Goal: Task Accomplishment & Management: Manage account settings

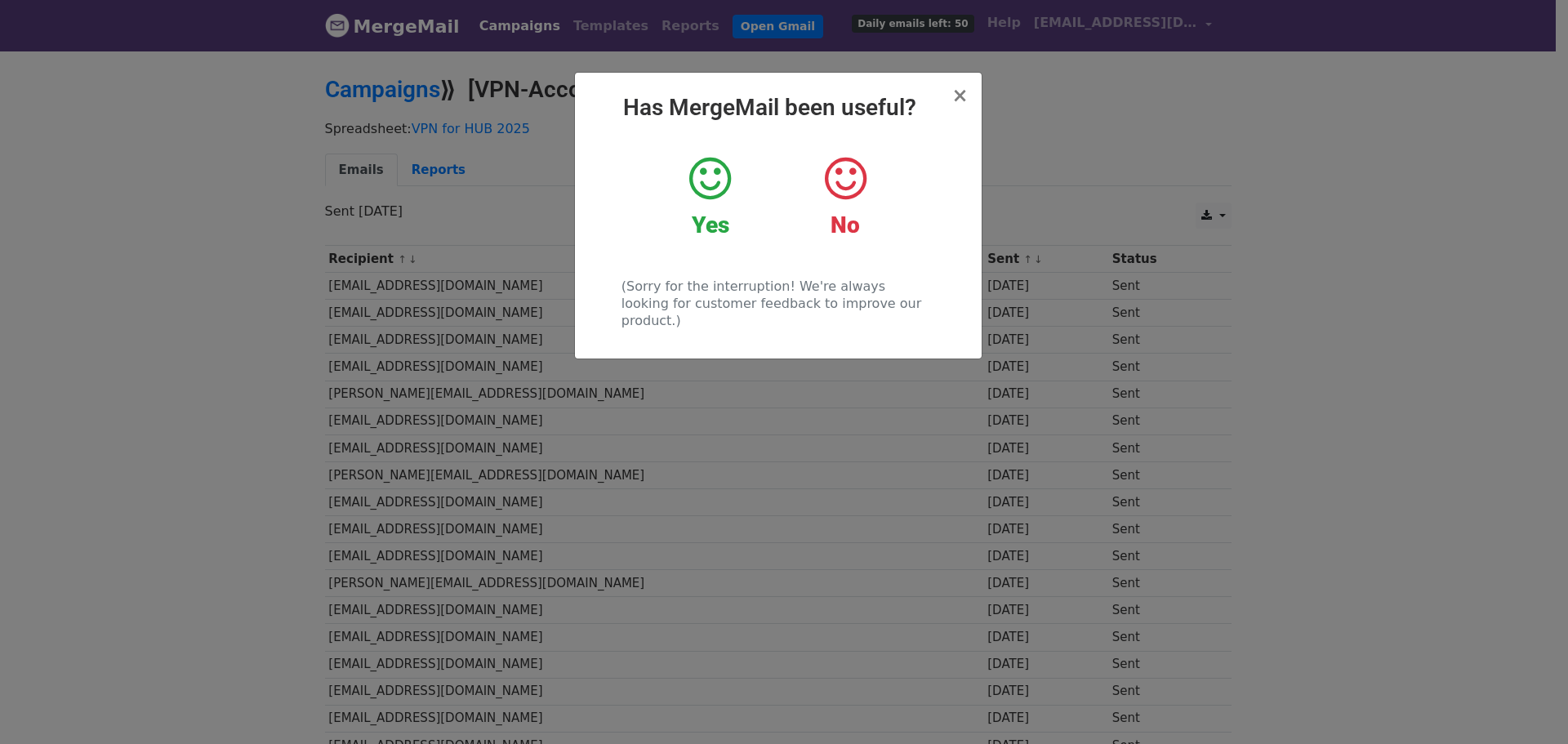
click at [708, 189] on icon at bounding box center [710, 179] width 42 height 49
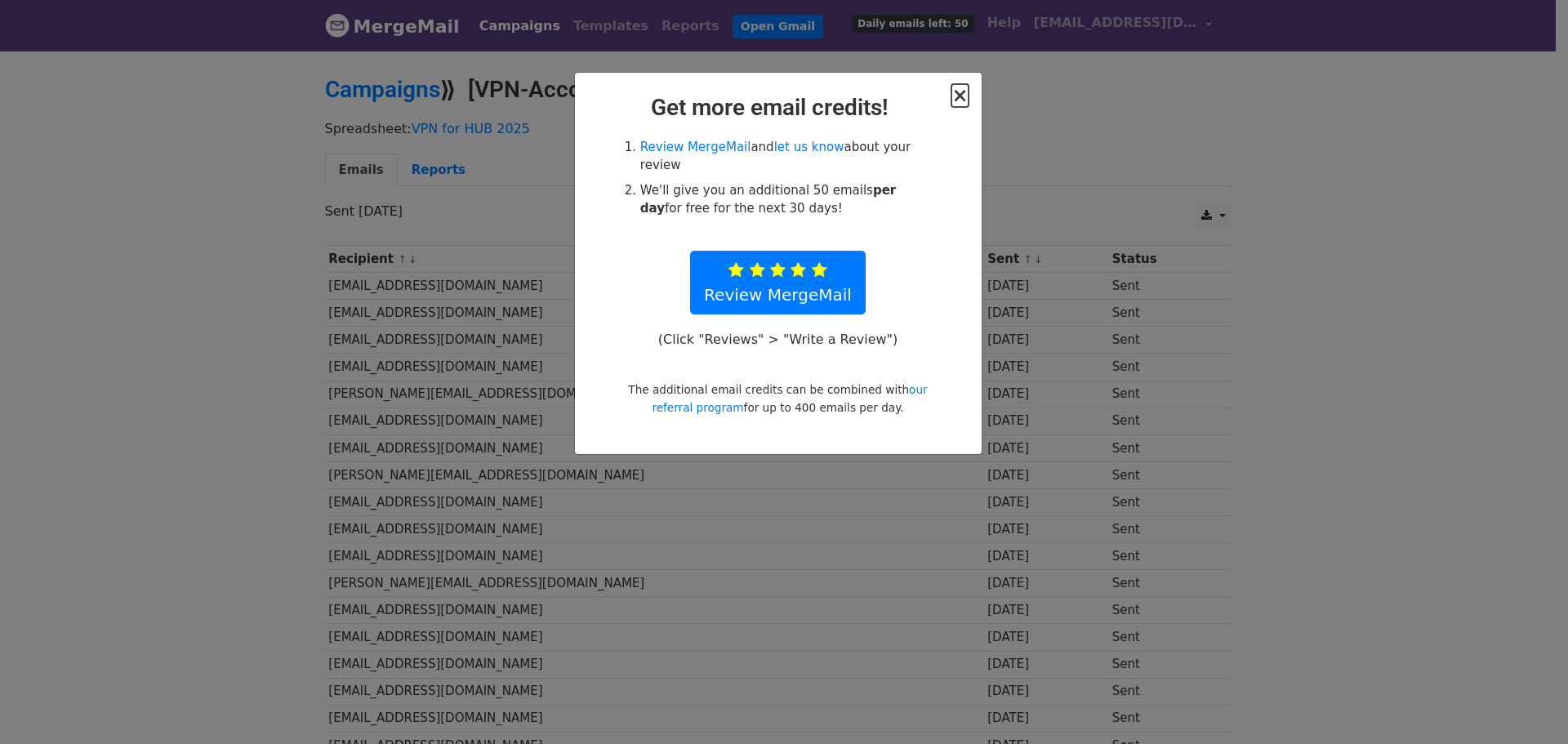
click at [967, 100] on span "×" at bounding box center [960, 95] width 16 height 23
